Goal: Task Accomplishment & Management: Manage account settings

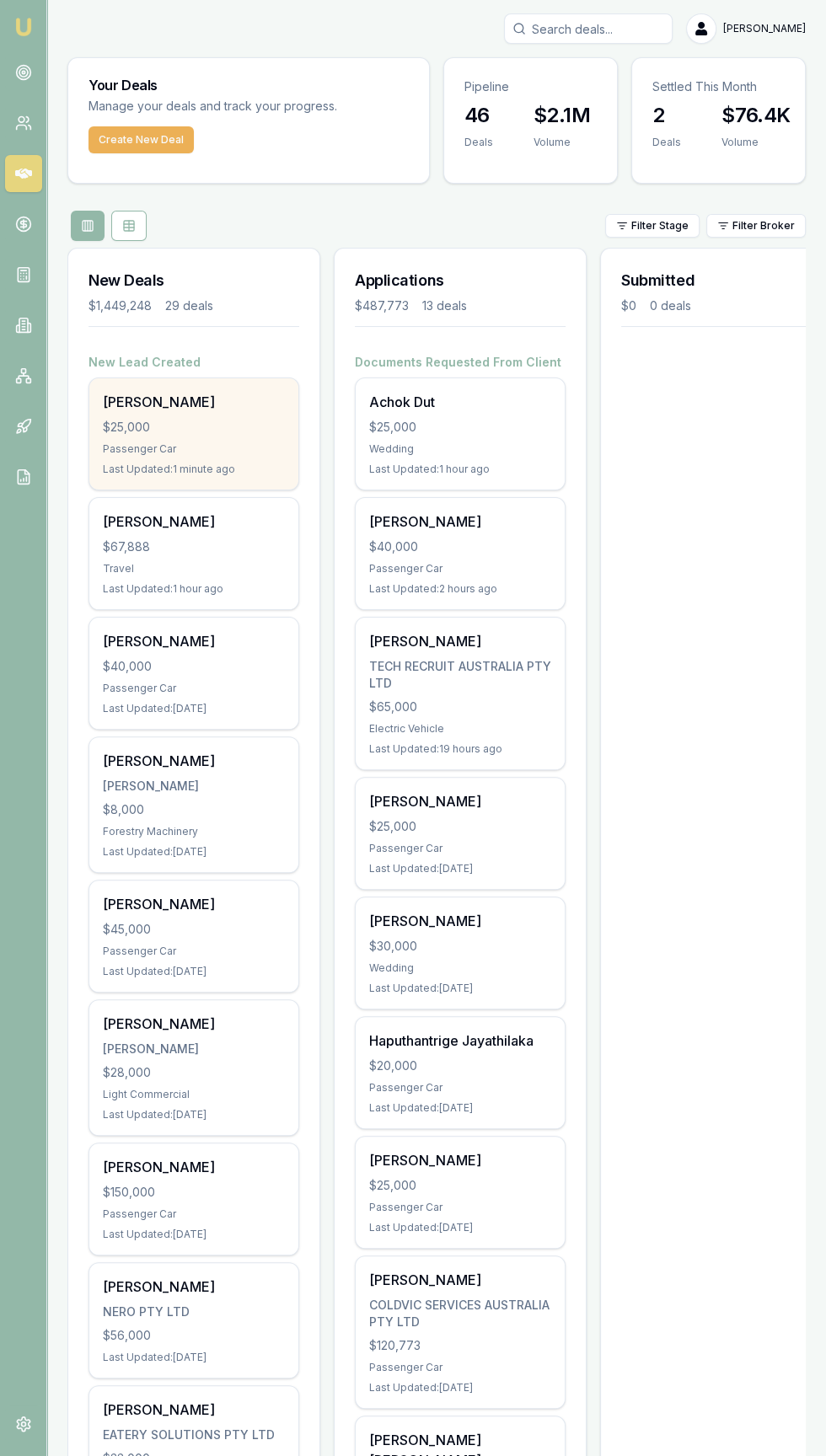
click at [108, 432] on div "$25,000" at bounding box center [194, 427] width 182 height 17
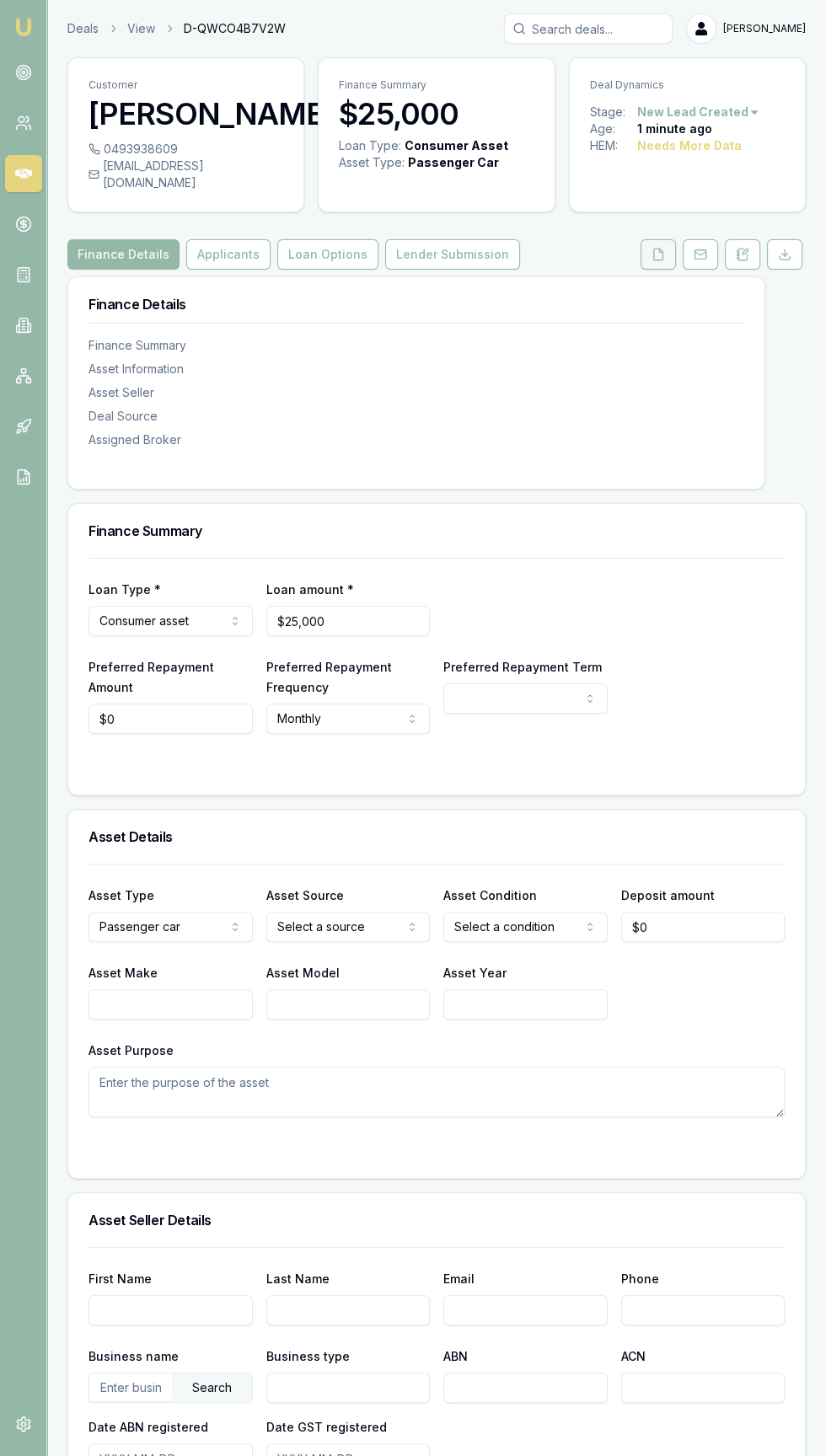
click at [645, 269] on button at bounding box center [657, 254] width 35 height 30
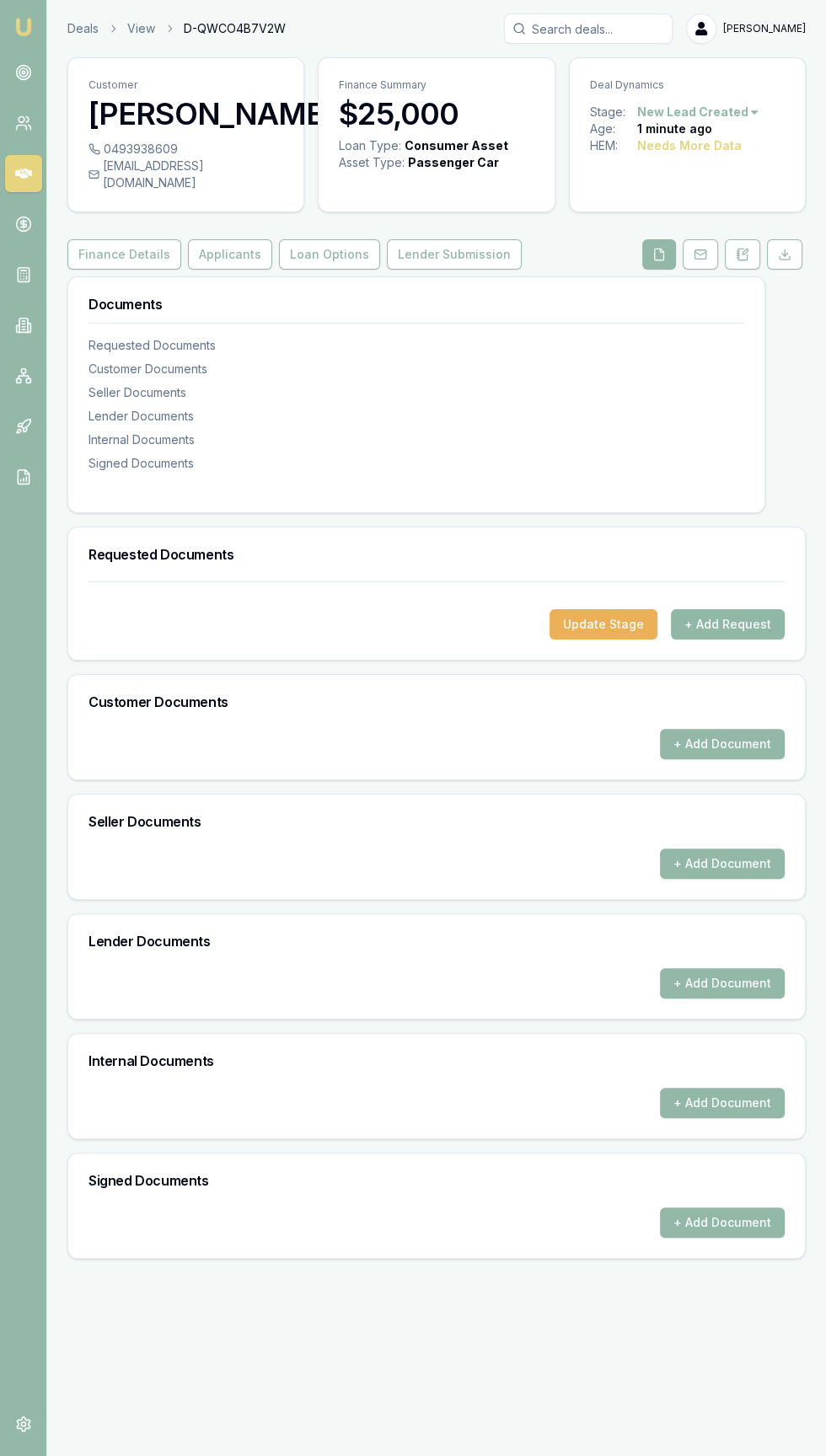
click at [741, 639] on button "+ Add Request" at bounding box center [728, 624] width 114 height 30
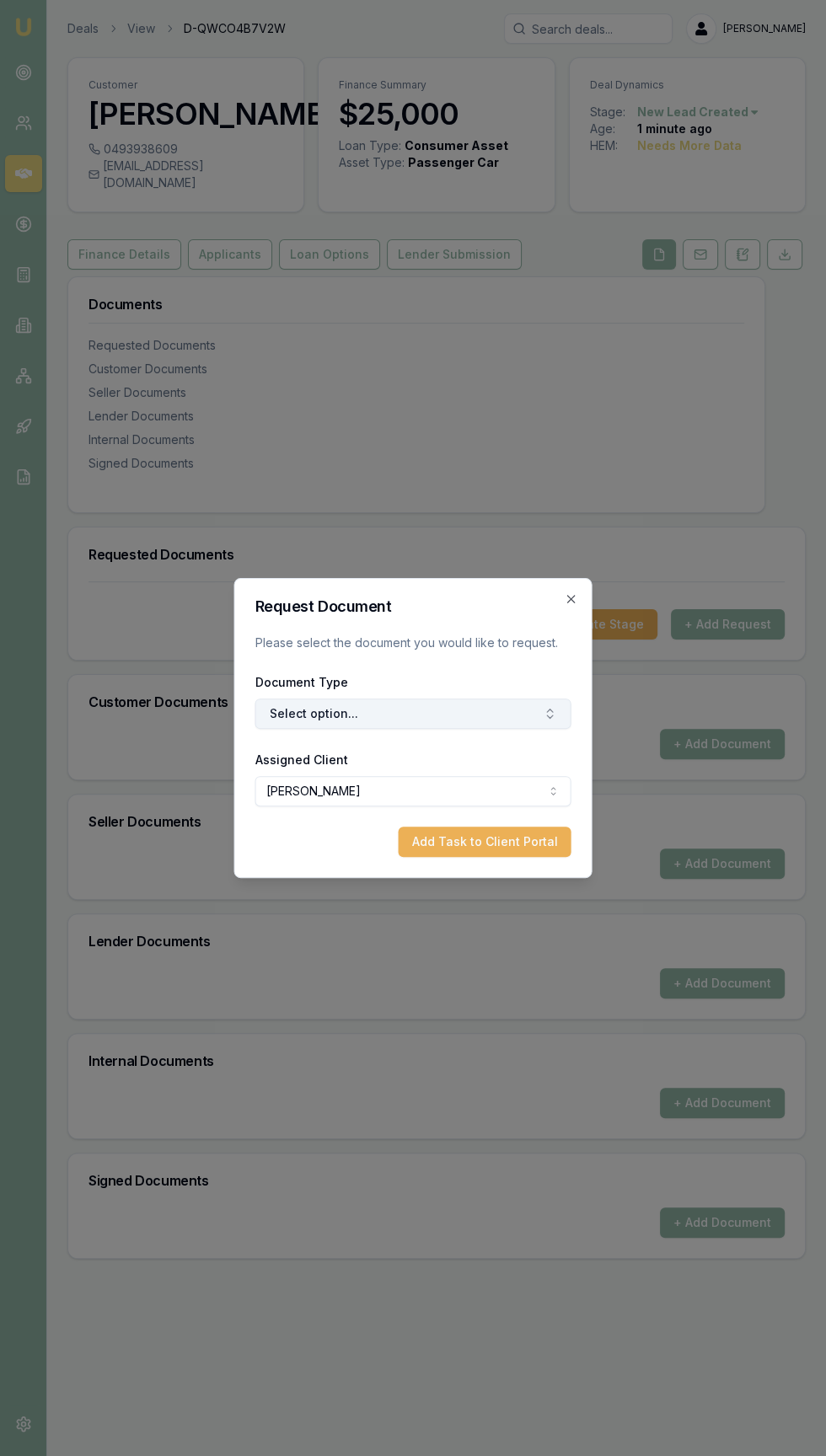
click at [308, 714] on button "Select option..." at bounding box center [413, 713] width 316 height 30
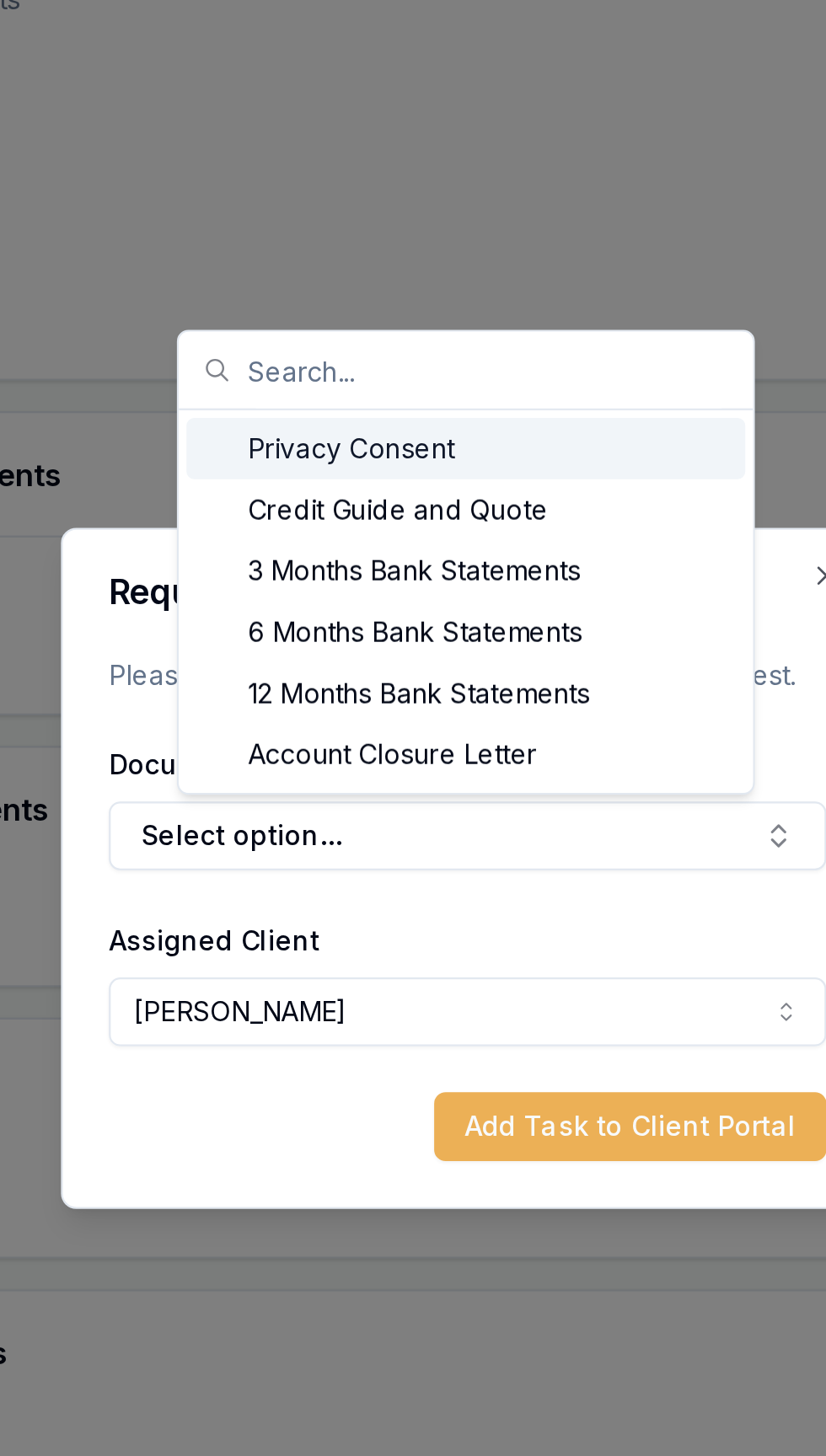
click at [332, 540] on div "Privacy Consent" at bounding box center [412, 543] width 246 height 27
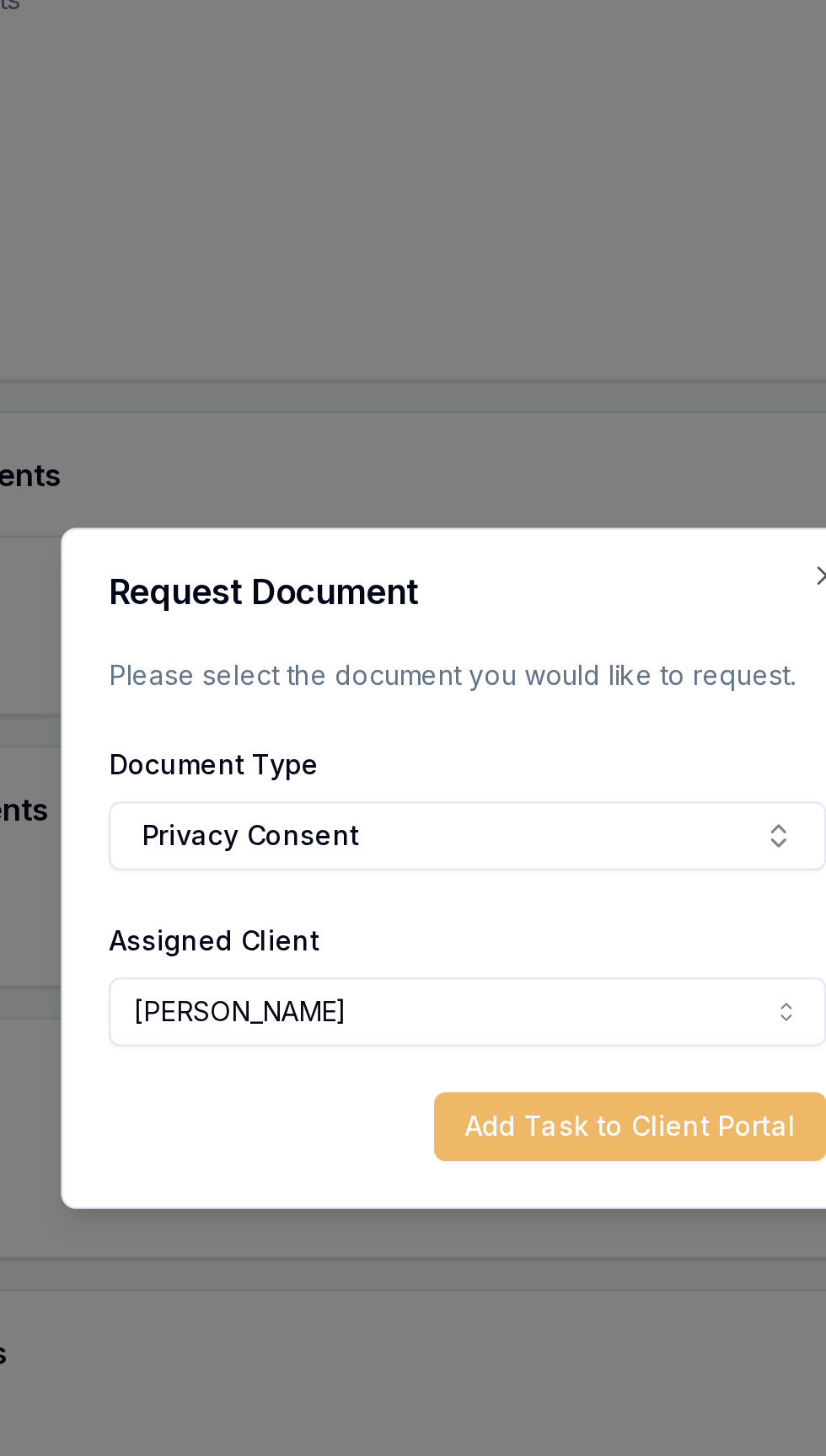
click at [503, 845] on button "Add Task to Client Portal" at bounding box center [485, 842] width 173 height 30
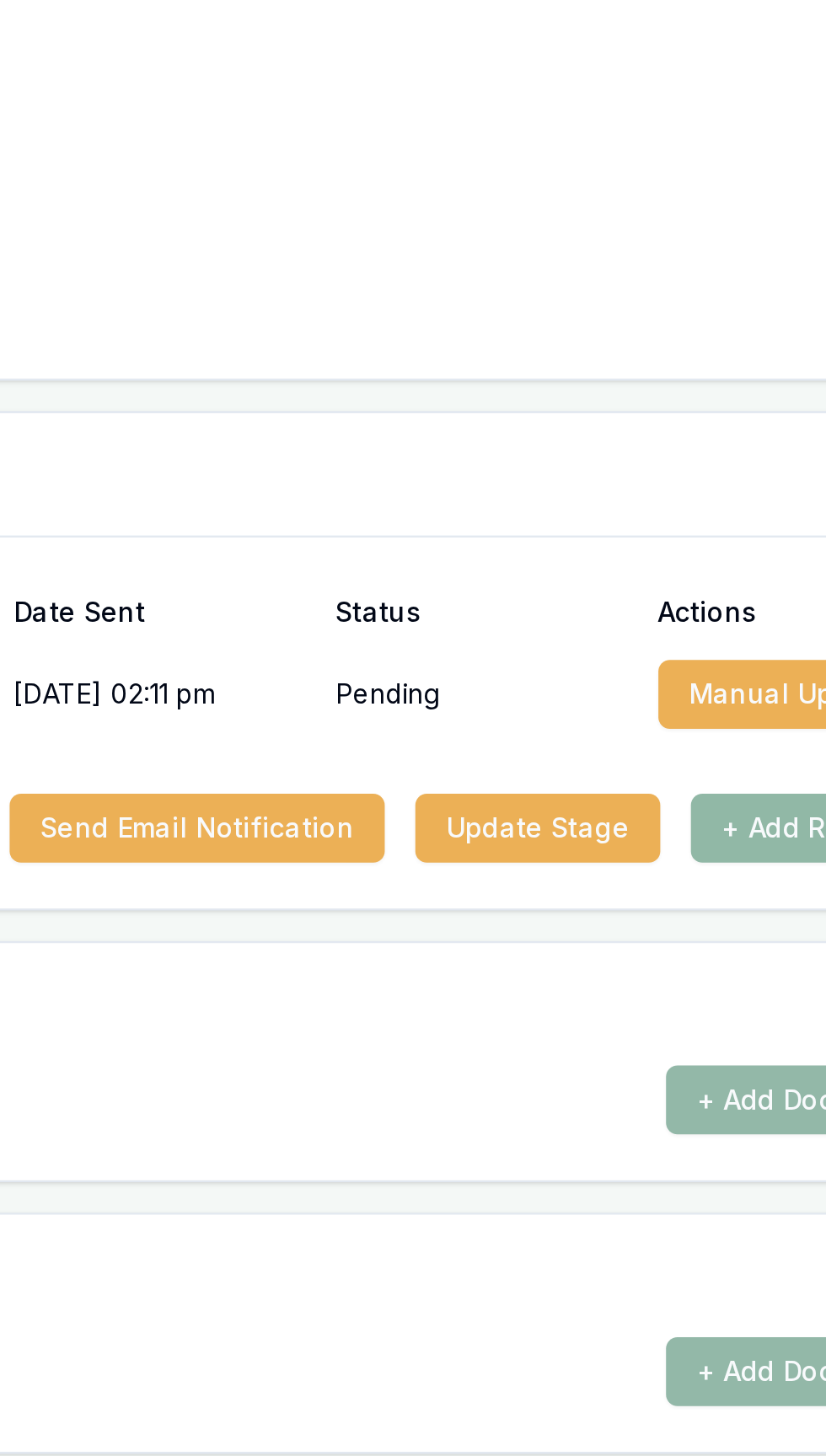
click at [704, 725] on button "+ Add Request" at bounding box center [728, 710] width 114 height 30
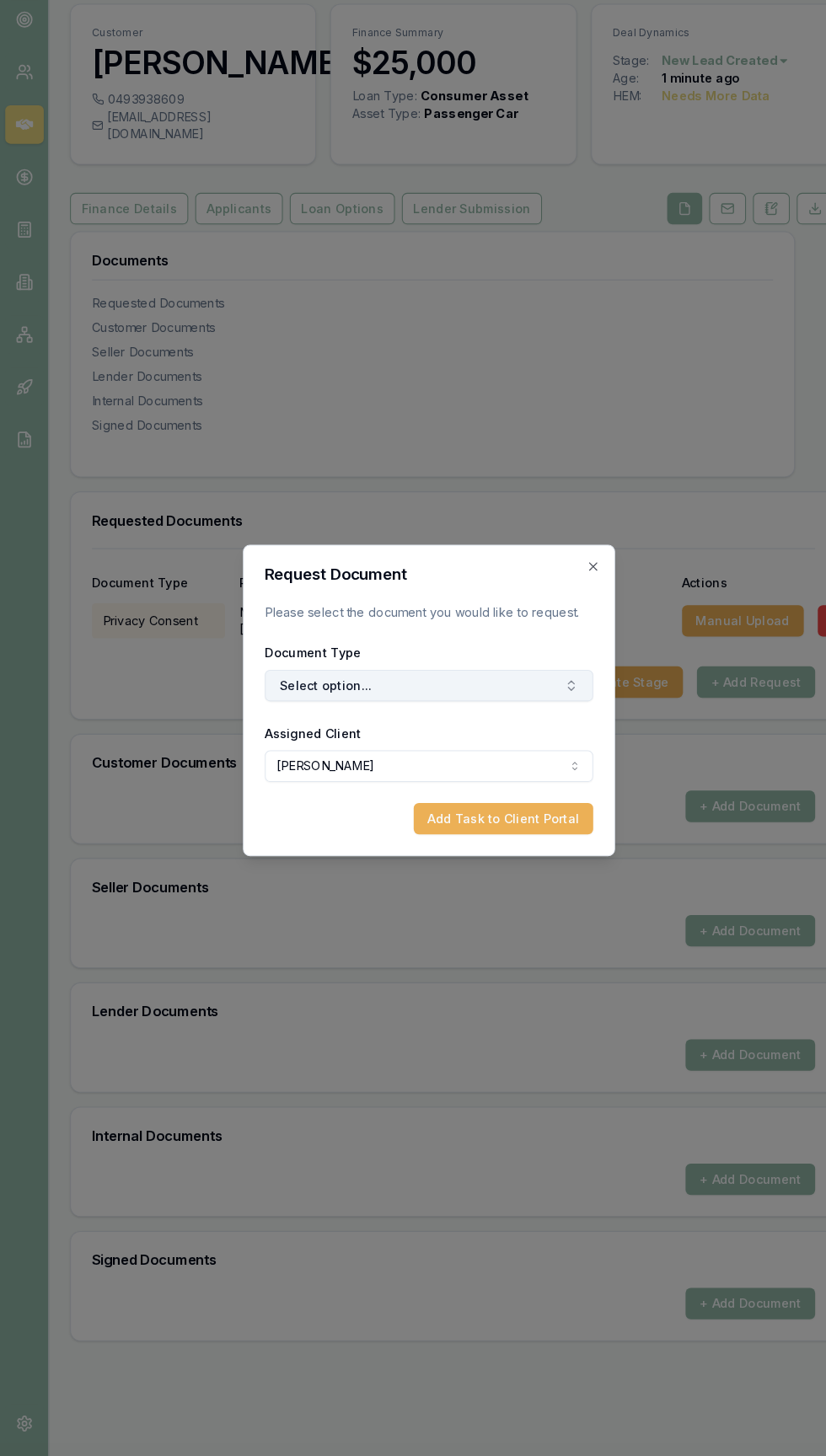
click at [279, 724] on button "Select option..." at bounding box center [413, 713] width 316 height 30
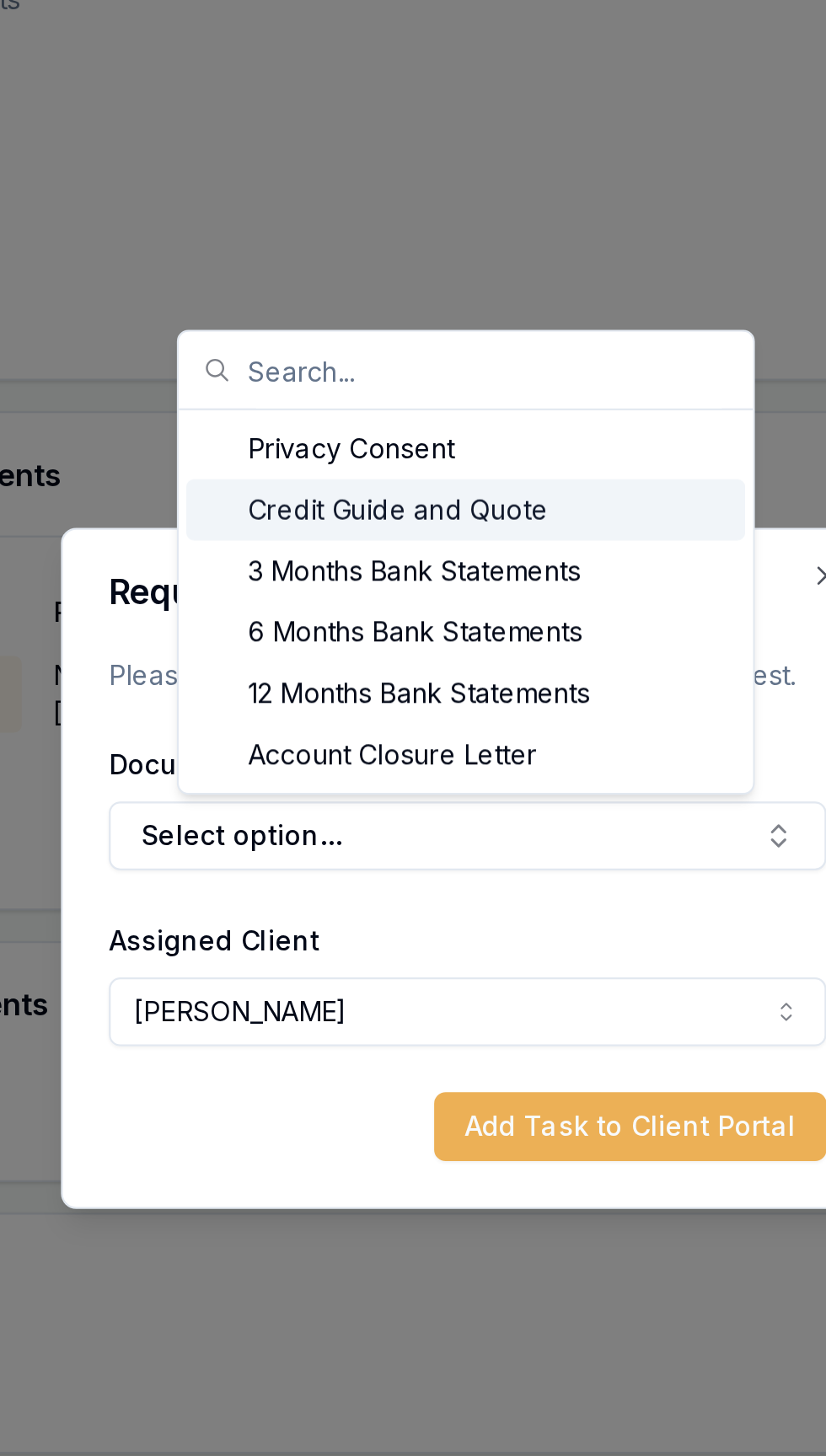
click at [331, 569] on div "Credit Guide and Quote" at bounding box center [412, 569] width 246 height 27
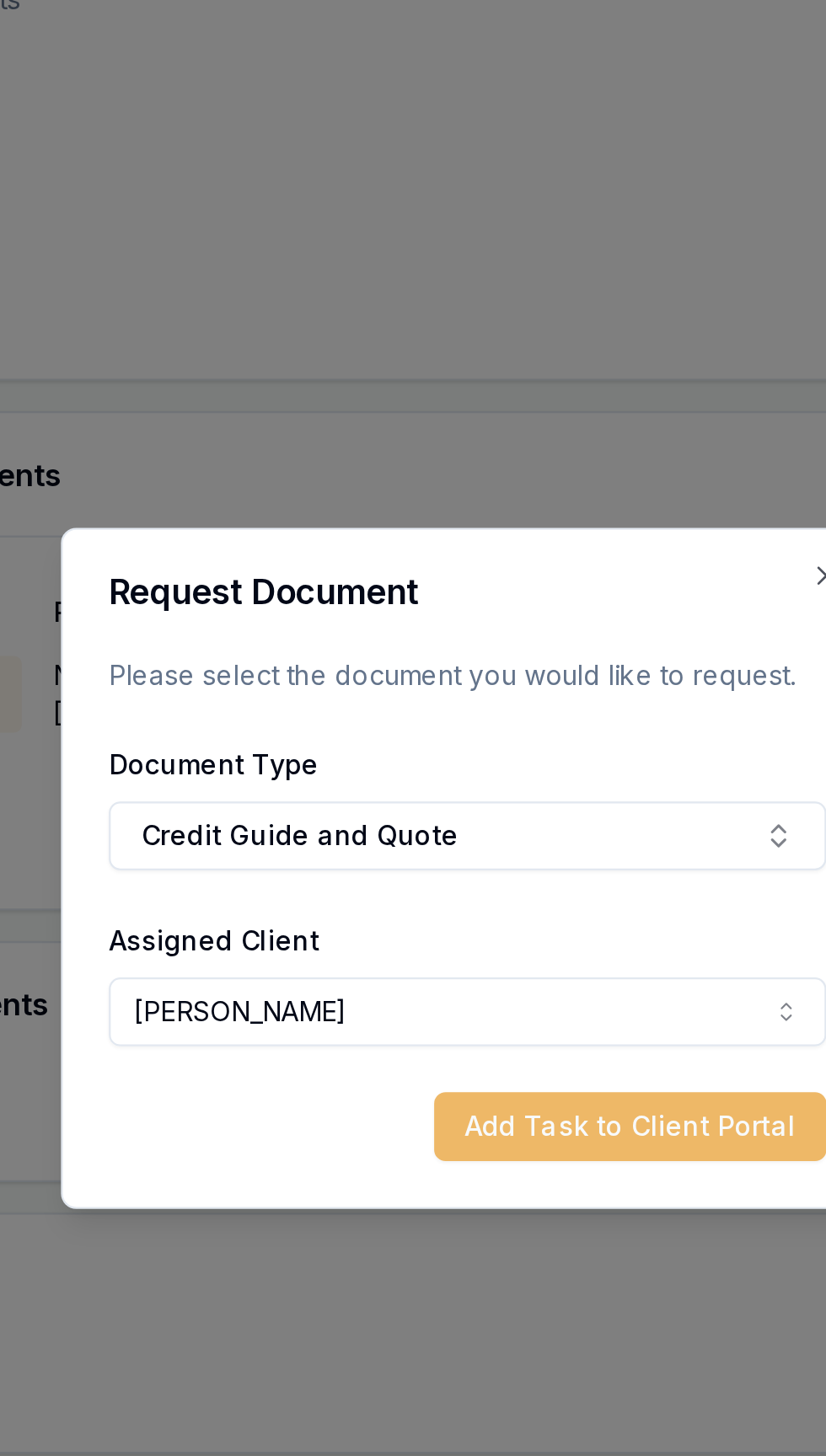
click at [481, 845] on button "Add Task to Client Portal" at bounding box center [485, 842] width 173 height 30
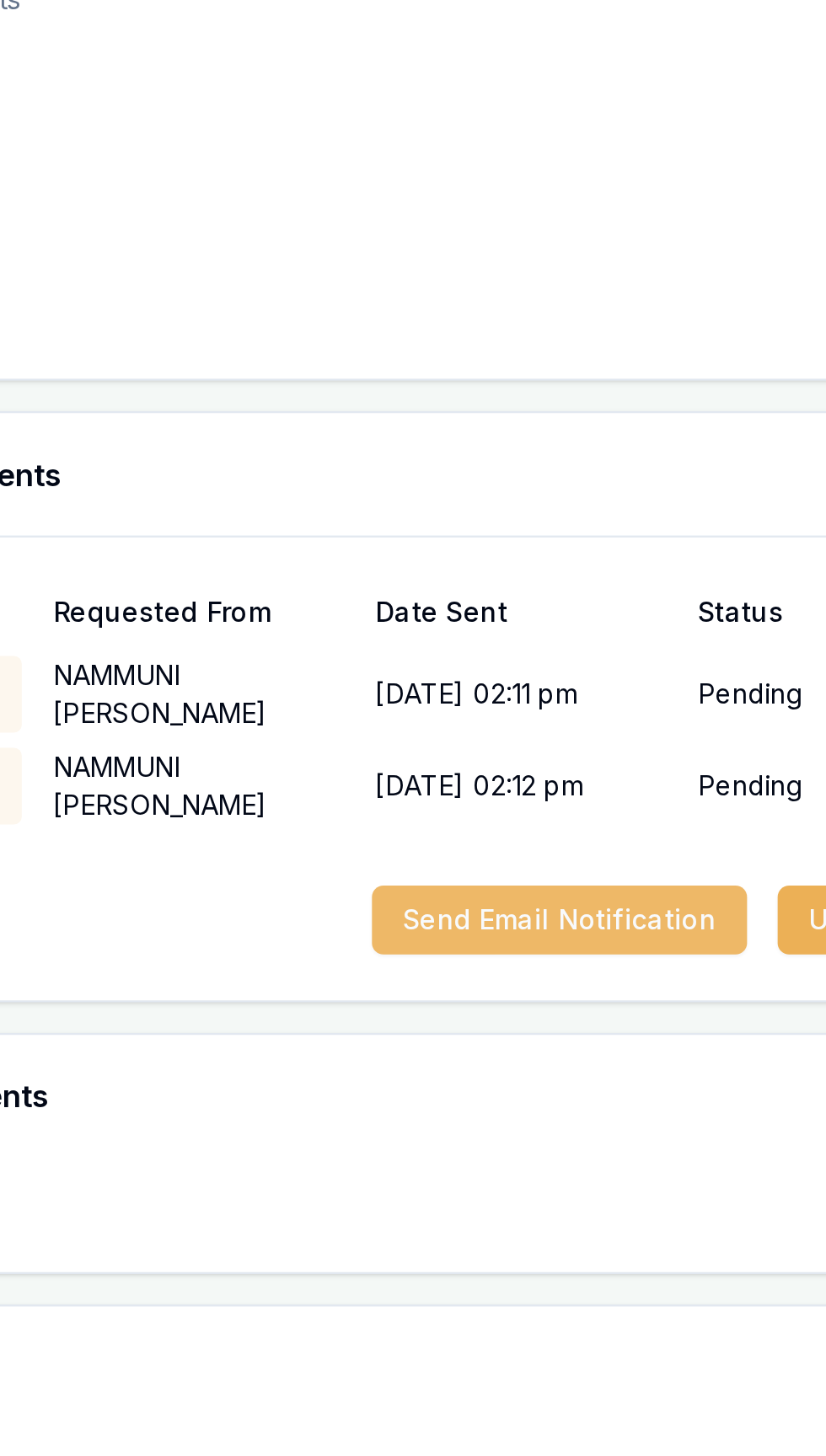
click at [490, 766] on button "Send Email Notification" at bounding box center [454, 751] width 166 height 30
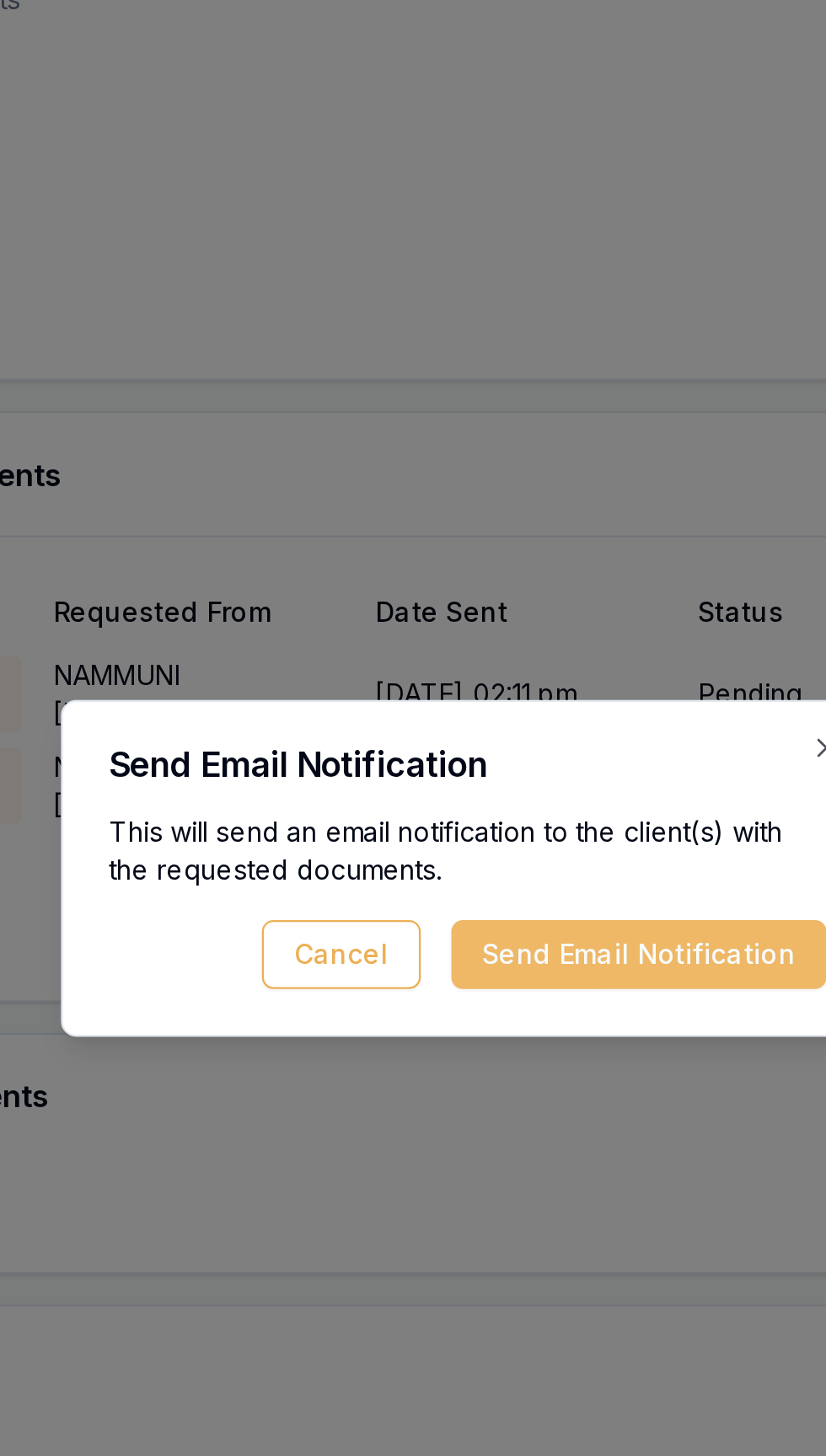
click at [512, 773] on button "Send Email Notification" at bounding box center [489, 766] width 166 height 30
